Goal: Task Accomplishment & Management: Manage account settings

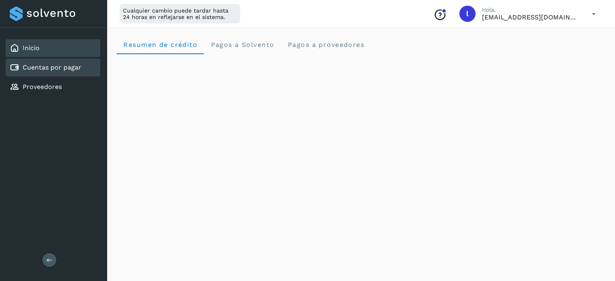
click at [48, 68] on link "Cuentas por pagar" at bounding box center [52, 68] width 59 height 8
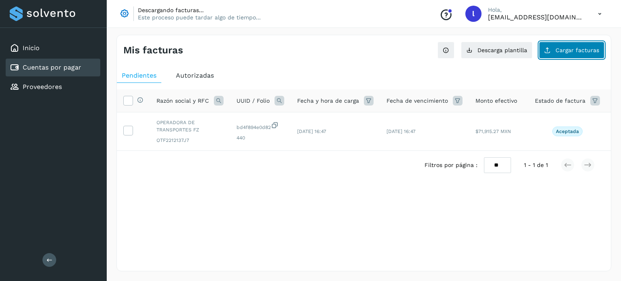
click at [560, 53] on button "Cargar facturas" at bounding box center [572, 50] width 66 height 17
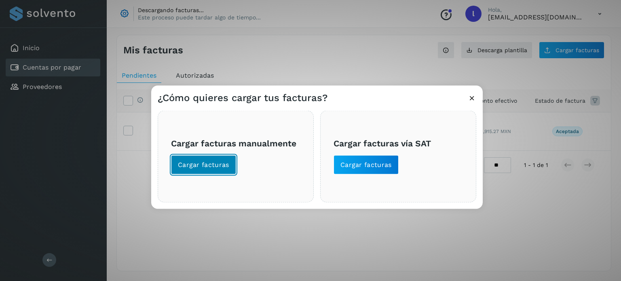
click at [184, 163] on span "Cargar facturas" at bounding box center [203, 164] width 51 height 9
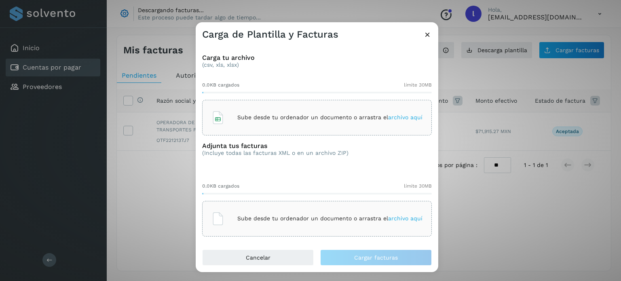
click at [401, 113] on div "Sube desde tu ordenador un documento o arrastra el archivo aquí" at bounding box center [317, 118] width 211 height 22
click at [337, 221] on p "Sube desde tu ordenador un documento o arrastra el archivo aquí" at bounding box center [329, 218] width 185 height 7
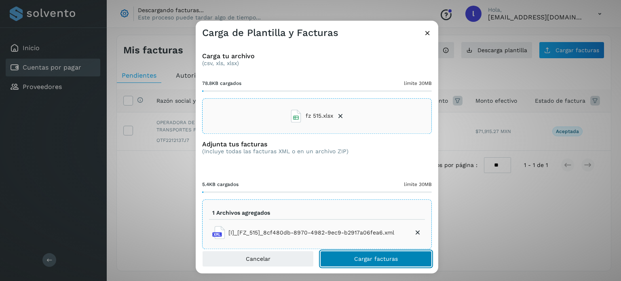
click at [393, 265] on button "Cargar facturas" at bounding box center [376, 259] width 112 height 16
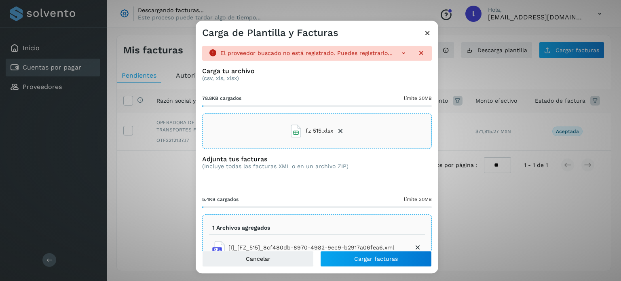
click at [400, 53] on icon at bounding box center [404, 53] width 8 height 8
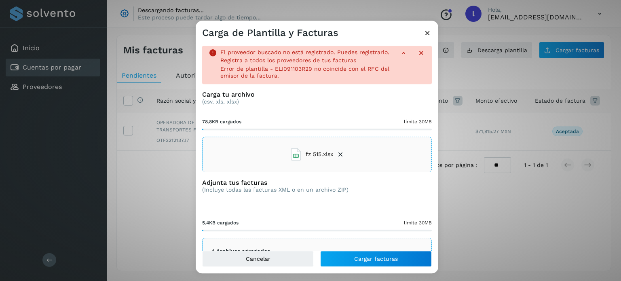
click at [427, 33] on icon at bounding box center [428, 33] width 8 height 8
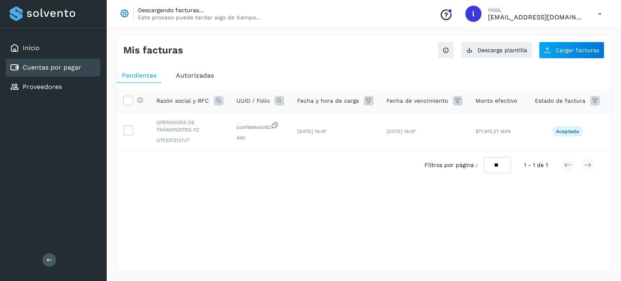
click at [427, 33] on div "Mis facturas Ver instrucciones para cargar Facturas Descarga plantilla Cargar f…" at bounding box center [364, 153] width 515 height 256
drag, startPoint x: 570, startPoint y: 59, endPoint x: 568, endPoint y: 50, distance: 9.1
click at [568, 50] on div "Mis facturas Ver instrucciones para cargar Facturas Descarga plantilla Cargar f…" at bounding box center [363, 153] width 495 height 237
click at [566, 45] on button "Cargar facturas" at bounding box center [572, 50] width 66 height 17
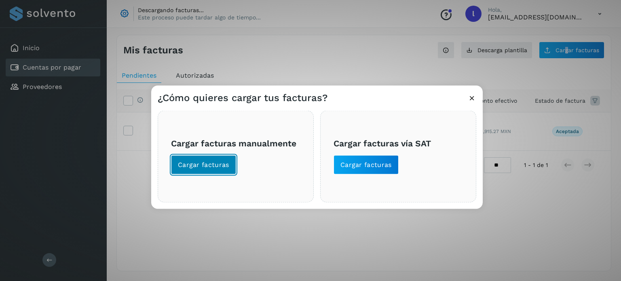
click at [215, 165] on span "Cargar facturas" at bounding box center [203, 164] width 51 height 9
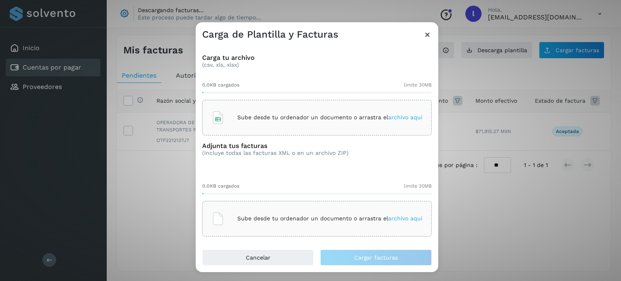
click at [400, 115] on span "archivo aquí" at bounding box center [405, 117] width 34 height 6
click at [429, 32] on icon at bounding box center [428, 34] width 8 height 8
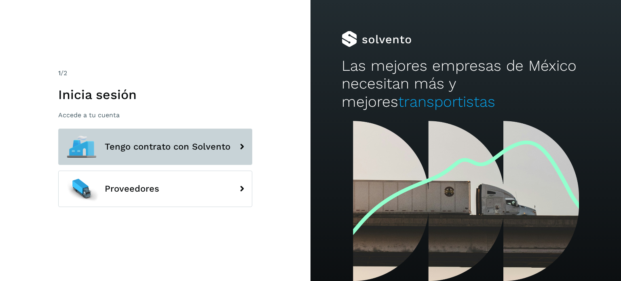
click at [121, 161] on button "Tengo contrato con Solvento" at bounding box center [155, 147] width 194 height 36
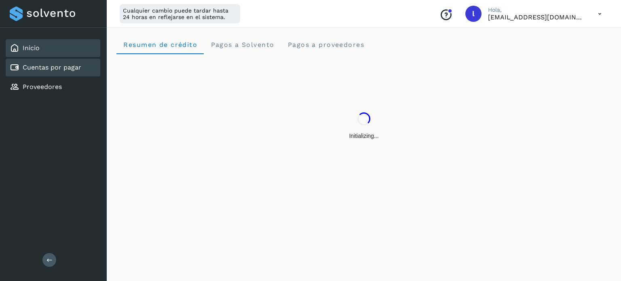
click at [48, 73] on div "Cuentas por pagar" at bounding box center [53, 68] width 95 height 18
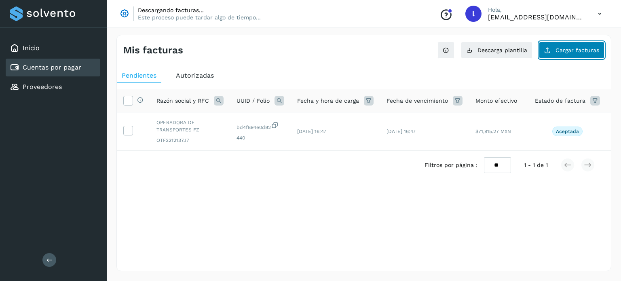
click at [566, 52] on span "Cargar facturas" at bounding box center [578, 50] width 44 height 6
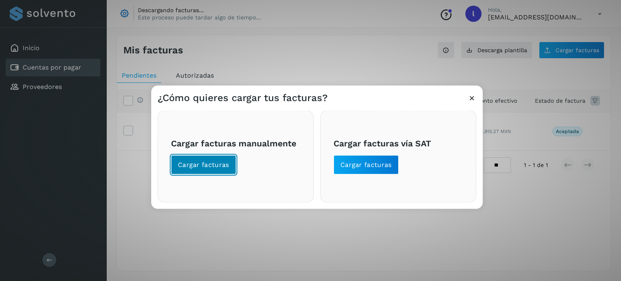
click at [222, 164] on span "Cargar facturas" at bounding box center [203, 164] width 51 height 9
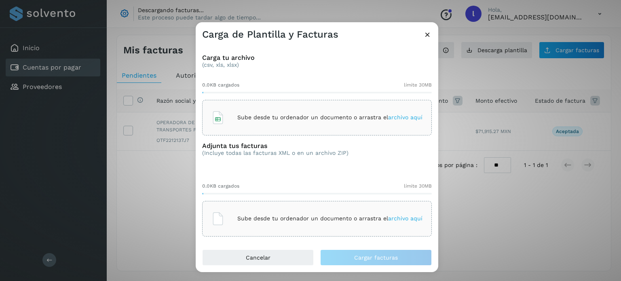
click at [405, 114] on span "archivo aquí" at bounding box center [405, 117] width 34 height 6
click at [310, 217] on p "Sube desde tu ordenador un documento o arrastra el archivo aquí" at bounding box center [329, 218] width 185 height 7
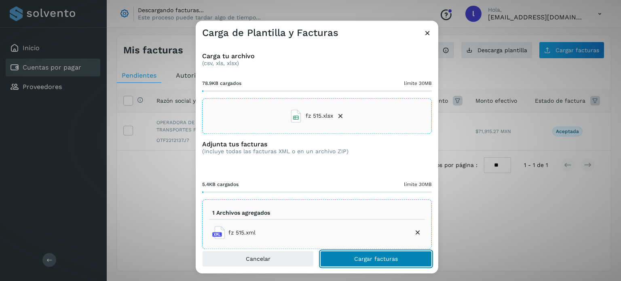
click at [356, 256] on span "Cargar facturas" at bounding box center [376, 259] width 44 height 6
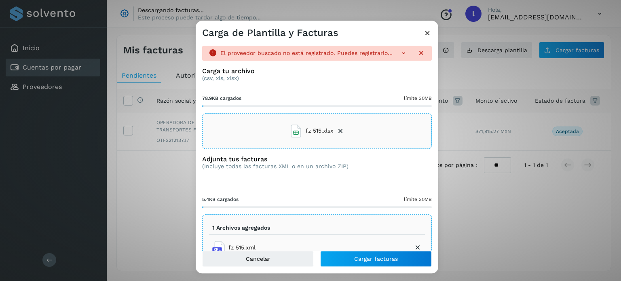
click at [426, 34] on icon at bounding box center [428, 33] width 8 height 8
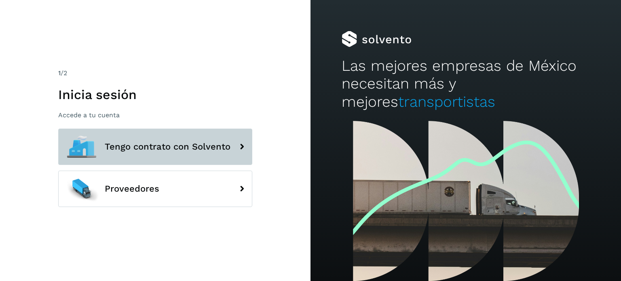
click at [144, 146] on span "Tengo contrato con Solvento" at bounding box center [168, 147] width 126 height 10
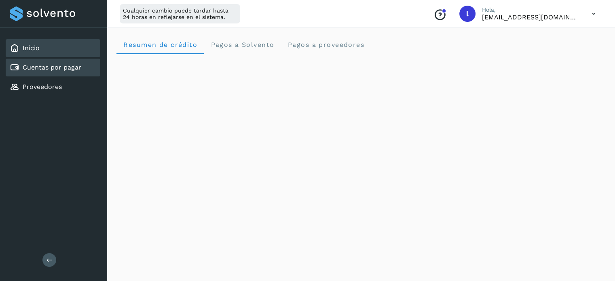
click at [36, 72] on div "Cuentas por pagar" at bounding box center [53, 68] width 95 height 18
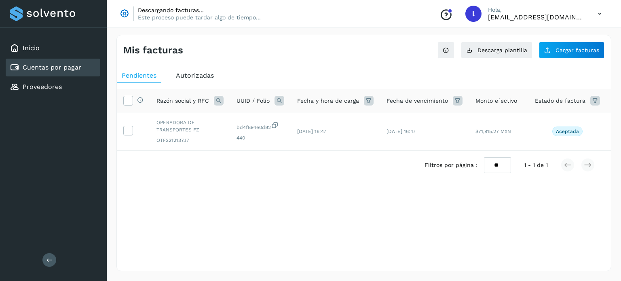
click at [283, 16] on div "Descargando facturas... Este proceso puede tardar algo de tiempo... Conoce nues…" at bounding box center [364, 14] width 515 height 28
click at [604, 202] on div "Selecciona una fecha" at bounding box center [364, 199] width 494 height 13
click at [453, 16] on icon "Conoce nuestros beneficios" at bounding box center [446, 14] width 13 height 13
click at [606, 11] on icon at bounding box center [600, 14] width 17 height 17
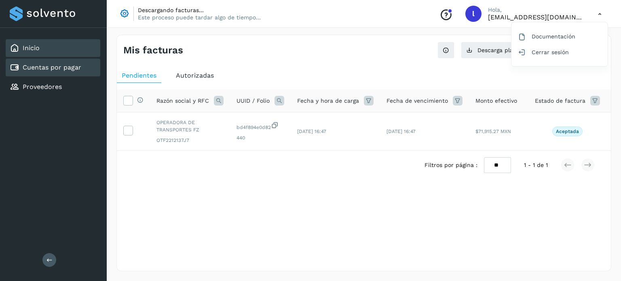
click at [49, 51] on div "Inicio" at bounding box center [53, 48] width 95 height 18
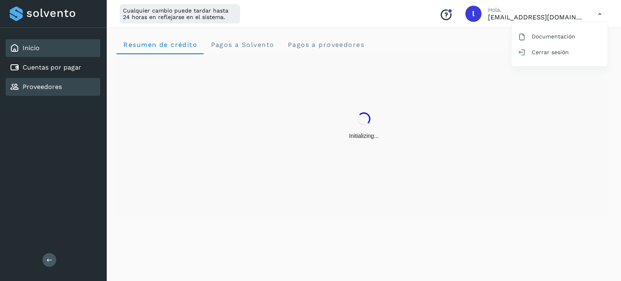
click at [33, 83] on link "Proveedores" at bounding box center [42, 87] width 39 height 8
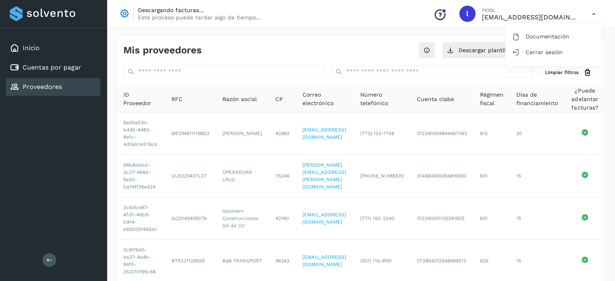
click at [210, 64] on div at bounding box center [307, 140] width 615 height 281
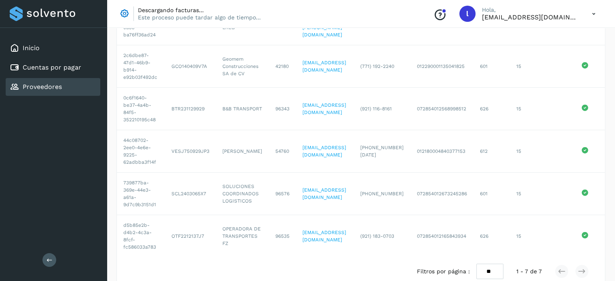
scroll to position [172, 0]
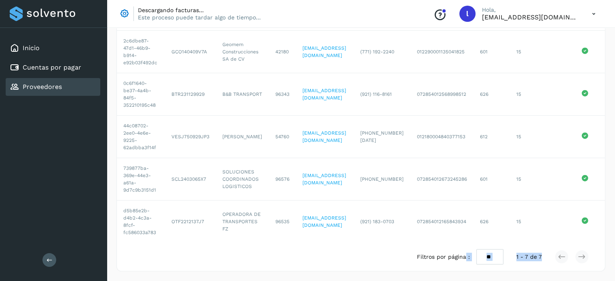
drag, startPoint x: 466, startPoint y: 245, endPoint x: 602, endPoint y: 243, distance: 136.3
click at [602, 243] on div "Filtros por página : ** ** ** 1 - 7 de 7" at bounding box center [361, 257] width 488 height 29
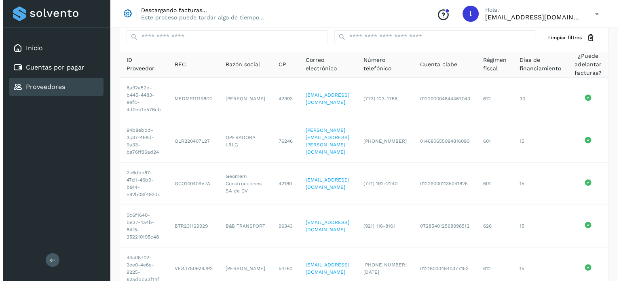
scroll to position [0, 0]
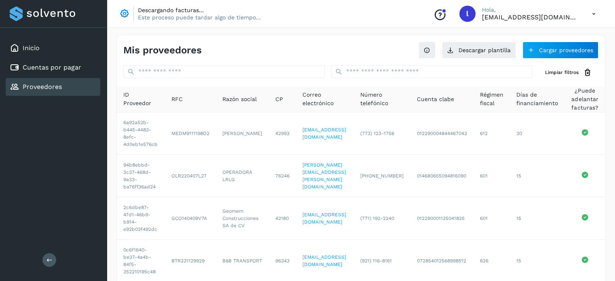
click at [582, 13] on div "Conoce nuestros beneficios l Hola, lc_broca@hotmail.com" at bounding box center [514, 13] width 175 height 19
click at [592, 11] on icon at bounding box center [594, 14] width 17 height 17
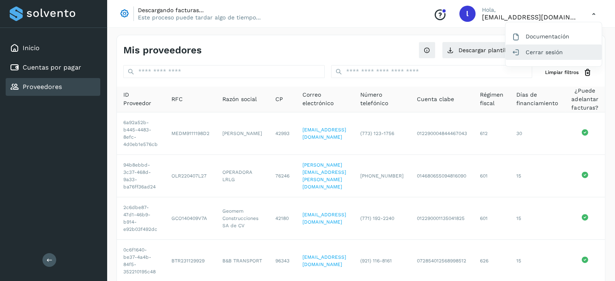
click at [530, 55] on div "Cerrar sesión" at bounding box center [554, 51] width 96 height 15
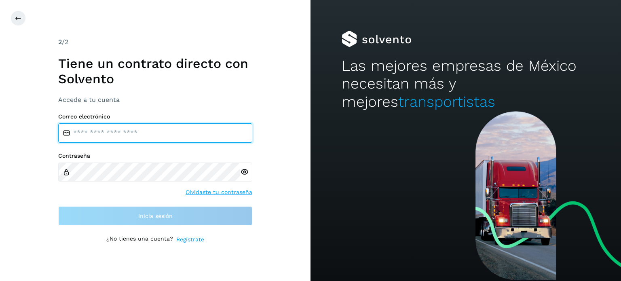
click at [157, 132] on input "email" at bounding box center [155, 132] width 194 height 19
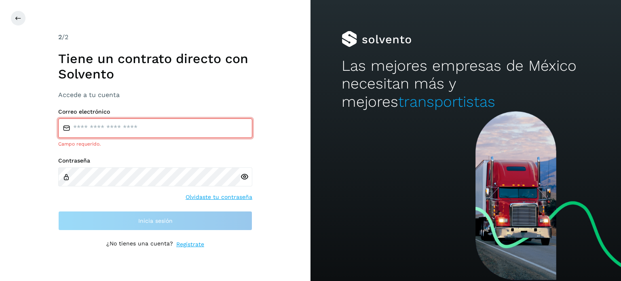
type input "**********"
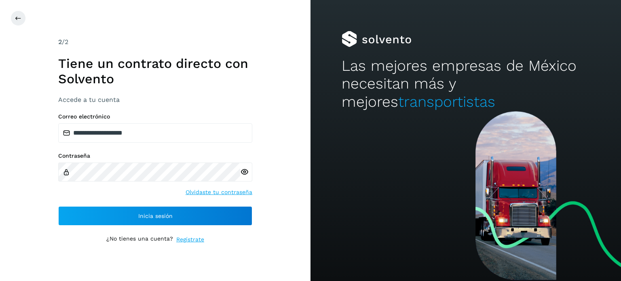
click at [243, 170] on icon at bounding box center [244, 172] width 8 height 8
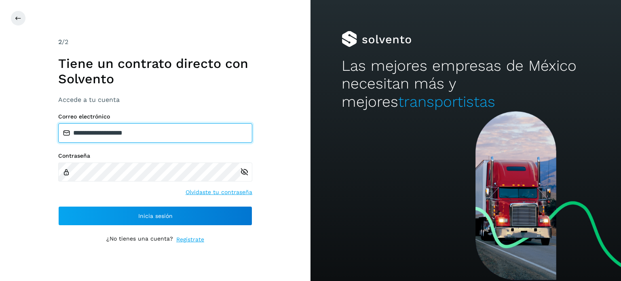
click at [179, 133] on input "**********" at bounding box center [155, 132] width 194 height 19
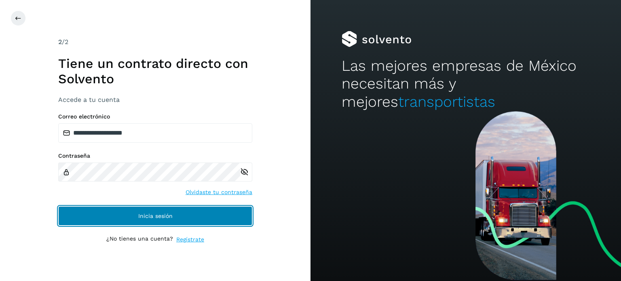
click at [131, 213] on button "Inicia sesión" at bounding box center [155, 215] width 194 height 19
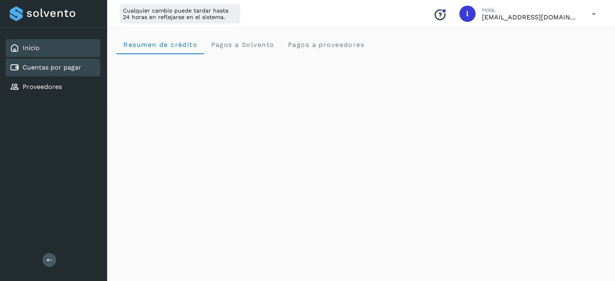
click at [53, 61] on div "Cuentas por pagar" at bounding box center [53, 68] width 95 height 18
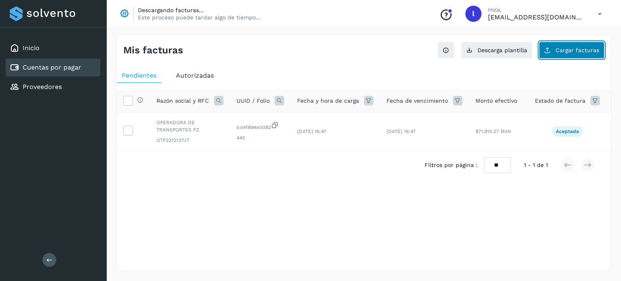
click at [569, 52] on span "Cargar facturas" at bounding box center [578, 50] width 44 height 6
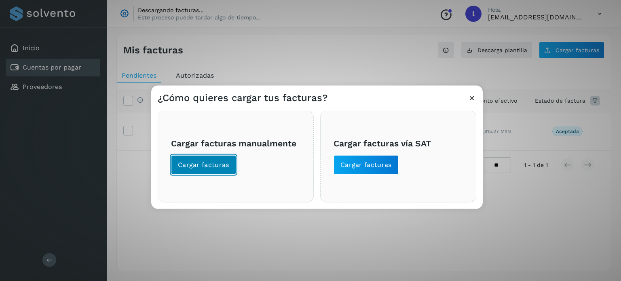
click at [205, 155] on button "Cargar facturas" at bounding box center [203, 164] width 65 height 19
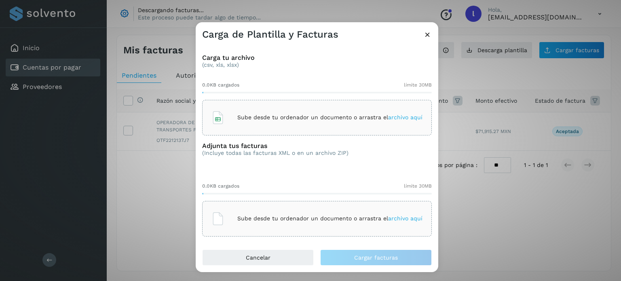
click at [407, 115] on span "archivo aquí" at bounding box center [405, 117] width 34 height 6
click at [314, 216] on p "Sube desde tu ordenador un documento o arrastra el archivo aquí" at bounding box center [329, 218] width 185 height 7
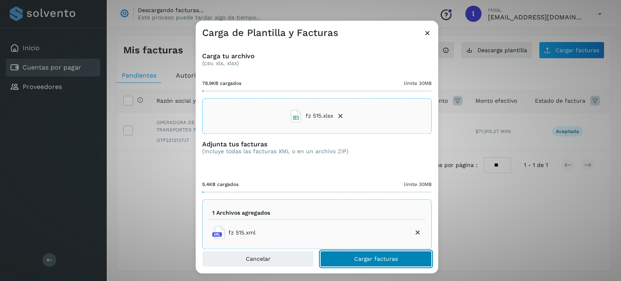
click at [354, 258] on button "Cargar facturas" at bounding box center [376, 259] width 112 height 16
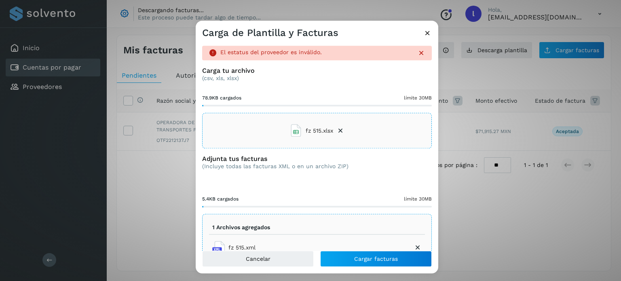
click at [429, 32] on icon at bounding box center [428, 33] width 8 height 8
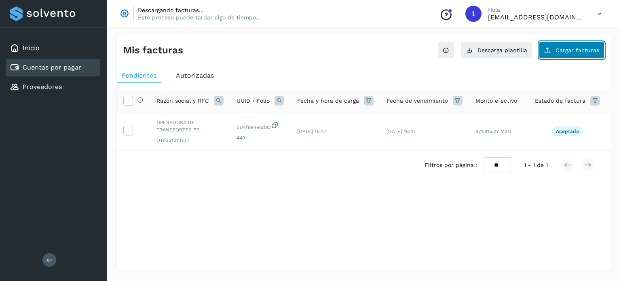
click at [566, 55] on button "Cargar facturas" at bounding box center [572, 50] width 66 height 17
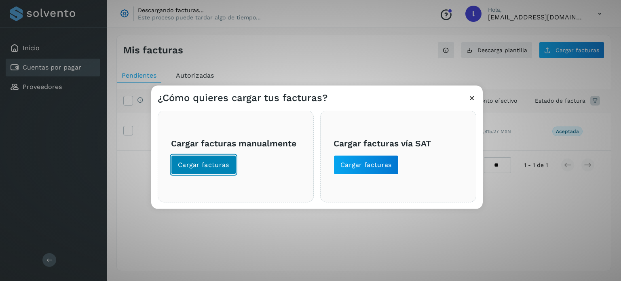
click at [203, 167] on span "Cargar facturas" at bounding box center [203, 164] width 51 height 9
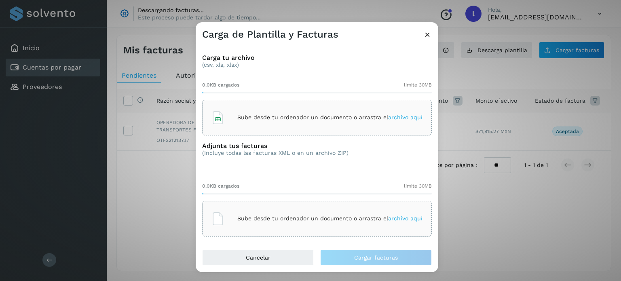
click at [328, 114] on p "Sube desde tu ordenador un documento o arrastra el archivo aquí" at bounding box center [329, 117] width 185 height 7
click at [314, 227] on div "Sube desde tu ordenador un documento o arrastra el archivo aquí" at bounding box center [317, 219] width 211 height 22
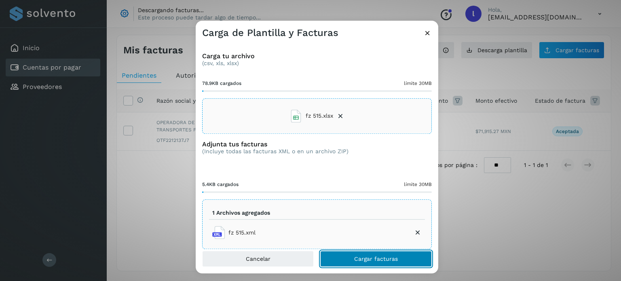
click at [365, 266] on button "Cargar facturas" at bounding box center [376, 259] width 112 height 16
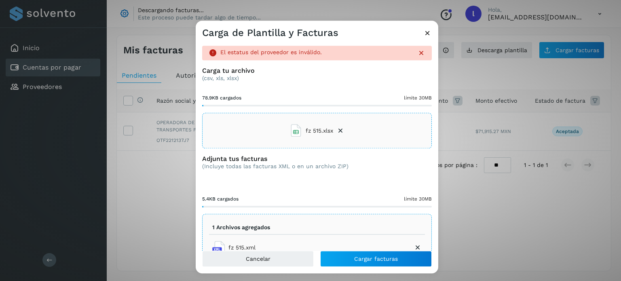
click at [428, 32] on icon at bounding box center [428, 33] width 8 height 8
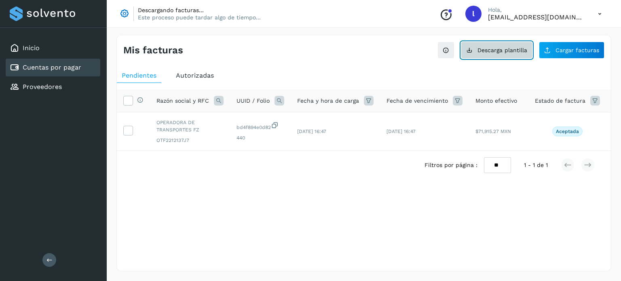
click at [513, 52] on span "Descarga plantilla" at bounding box center [503, 50] width 50 height 6
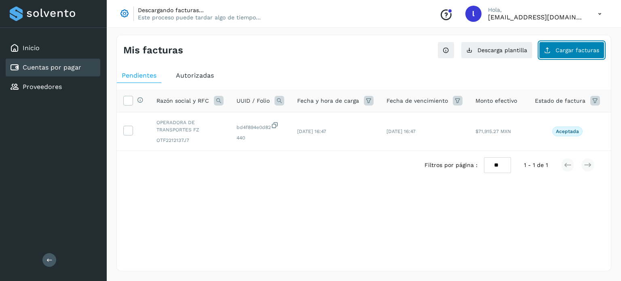
click at [570, 54] on button "Cargar facturas" at bounding box center [572, 50] width 66 height 17
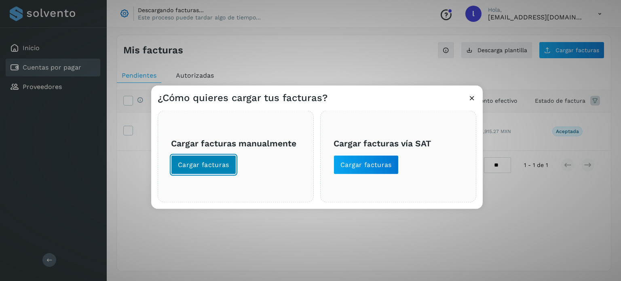
click at [205, 170] on button "Cargar facturas" at bounding box center [203, 164] width 65 height 19
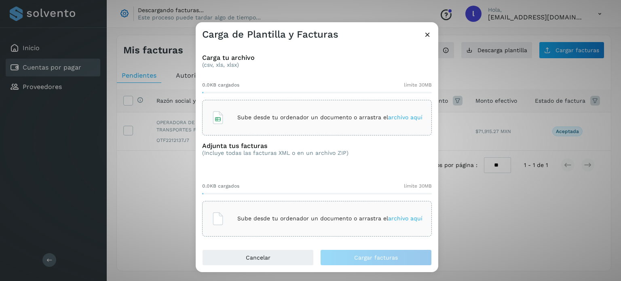
click at [302, 123] on div "Sube desde tu ordenador un documento o arrastra el archivo aquí" at bounding box center [317, 118] width 211 height 22
click at [321, 220] on p "Sube desde tu ordenador un documento o arrastra el archivo aquí" at bounding box center [329, 218] width 185 height 7
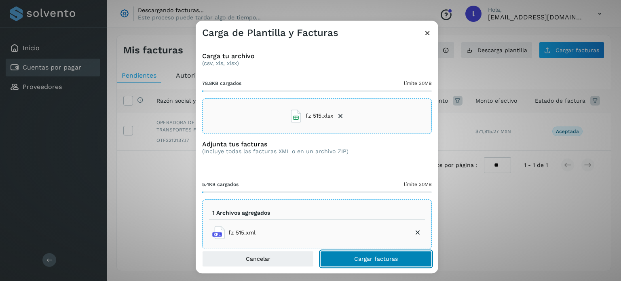
click at [352, 256] on button "Cargar facturas" at bounding box center [376, 259] width 112 height 16
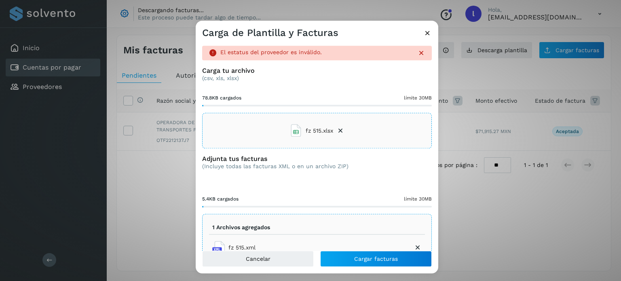
click at [428, 31] on icon at bounding box center [428, 33] width 8 height 8
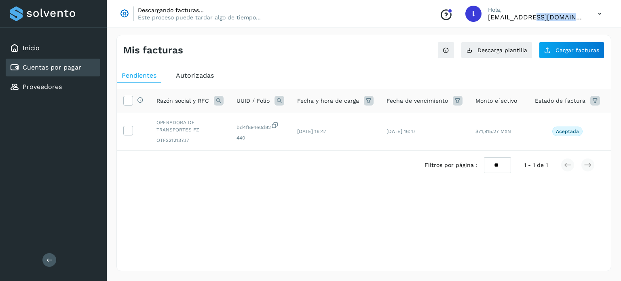
drag, startPoint x: 558, startPoint y: 23, endPoint x: 602, endPoint y: 13, distance: 44.8
click at [602, 13] on div "Descargando facturas... Este proceso puede tardar algo de tiempo... Conoce nues…" at bounding box center [364, 14] width 515 height 28
click at [602, 13] on icon at bounding box center [600, 14] width 17 height 17
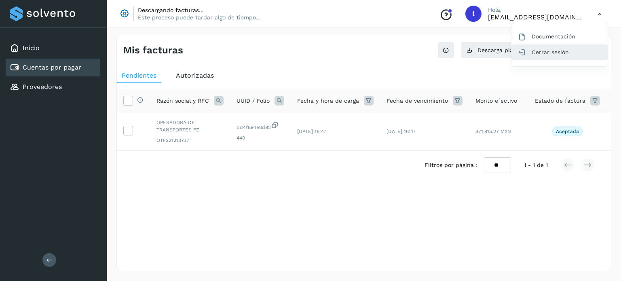
click at [540, 48] on div "Cerrar sesión" at bounding box center [560, 51] width 96 height 15
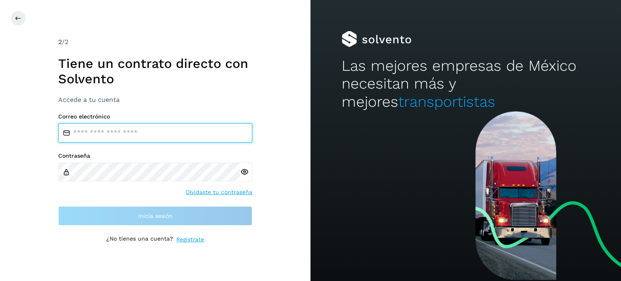
click at [157, 126] on input "email" at bounding box center [155, 132] width 194 height 19
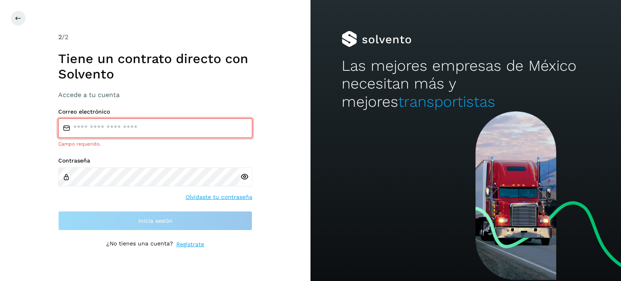
type input "**********"
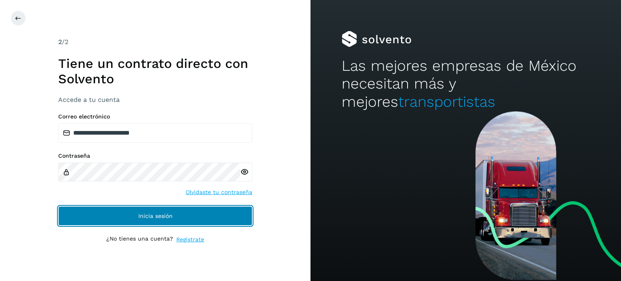
click at [97, 215] on button "Inicia sesión" at bounding box center [155, 215] width 194 height 19
